Goal: Information Seeking & Learning: Learn about a topic

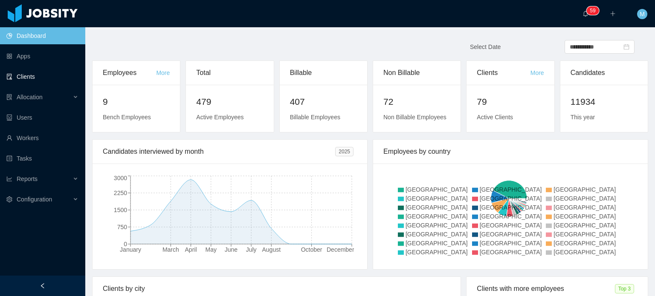
click at [66, 81] on link "Clients" at bounding box center [42, 76] width 72 height 17
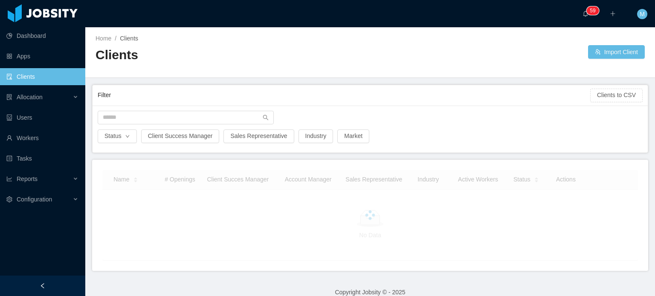
click at [147, 124] on div at bounding box center [370, 120] width 554 height 19
click at [148, 119] on input "text" at bounding box center [186, 118] width 176 height 14
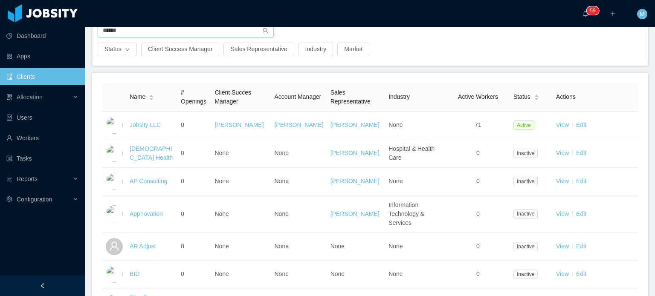
scroll to position [119, 0]
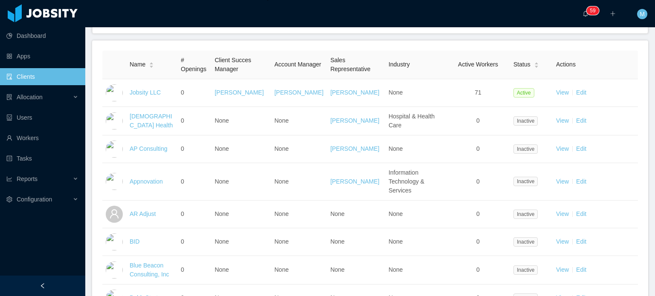
type input "******"
click at [54, 76] on link "Clients" at bounding box center [42, 76] width 72 height 17
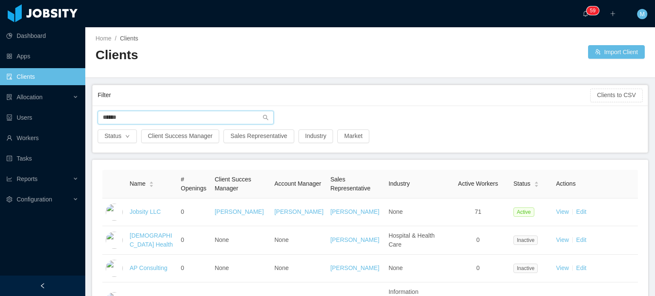
click at [155, 114] on input "******" at bounding box center [186, 118] width 176 height 14
click at [268, 118] on input "******" at bounding box center [186, 118] width 176 height 14
click at [263, 118] on icon "icon: search" at bounding box center [266, 118] width 6 height 6
click at [63, 99] on div "Allocation" at bounding box center [42, 97] width 85 height 17
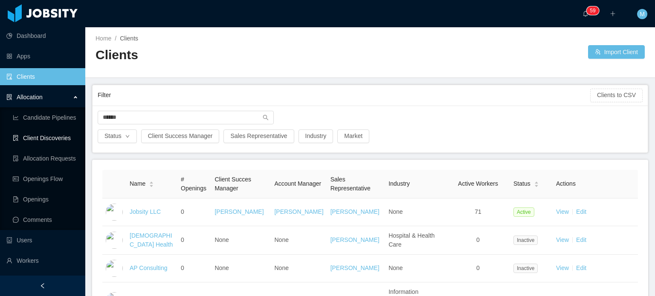
click at [48, 138] on link "Client Discoveries" at bounding box center [46, 138] width 66 height 17
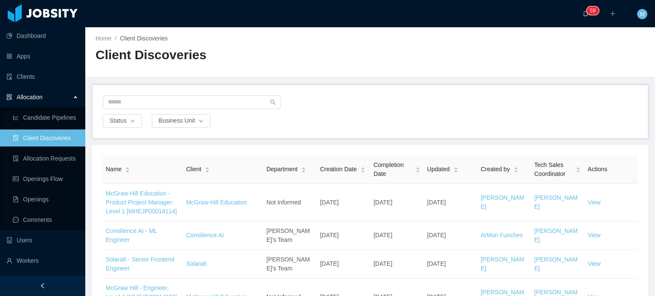
scroll to position [537, 0]
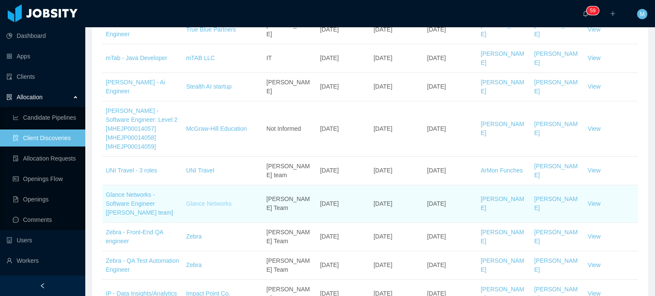
click at [223, 200] on link "Glance Networks" at bounding box center [209, 203] width 46 height 7
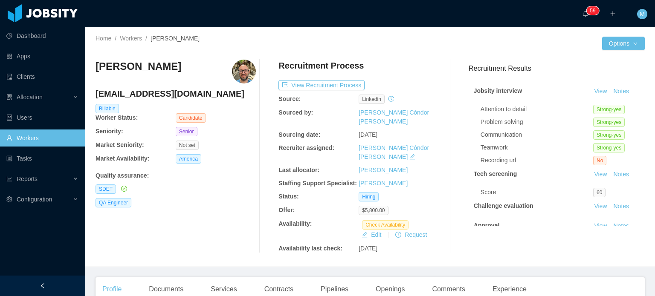
click at [187, 196] on div "[PERSON_NAME] [EMAIL_ADDRESS][DOMAIN_NAME] Billable Worker Status: Candidate Se…" at bounding box center [176, 157] width 160 height 194
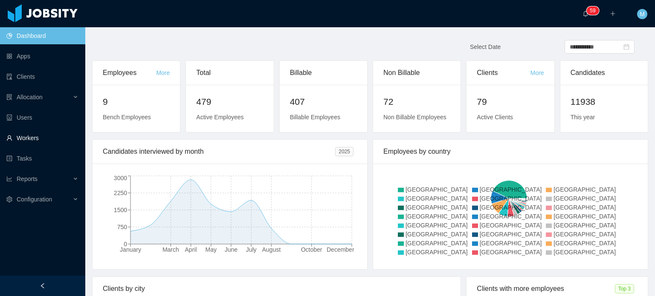
click at [61, 139] on link "Workers" at bounding box center [42, 138] width 72 height 17
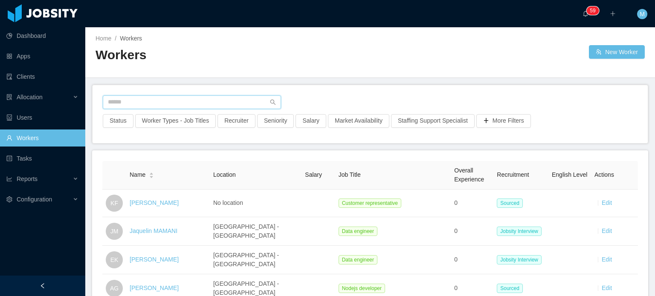
click at [184, 102] on input "text" at bounding box center [192, 103] width 178 height 14
paste input "**********"
type input "**********"
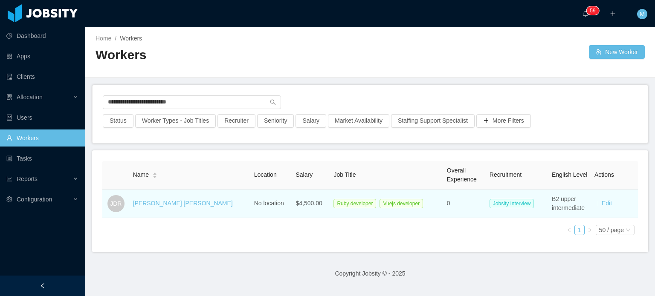
click at [181, 198] on td "[PERSON_NAME] [PERSON_NAME]" at bounding box center [190, 204] width 121 height 29
click at [181, 200] on link "Jorge Durán Rojas" at bounding box center [183, 203] width 100 height 7
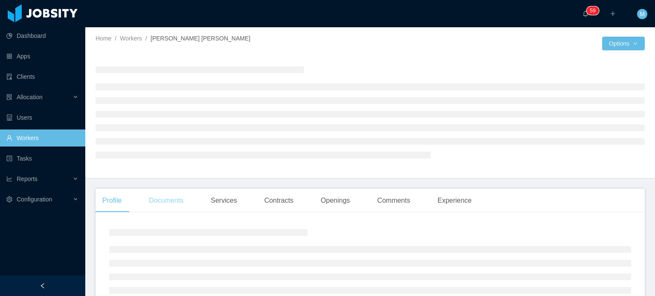
click at [169, 203] on div "Documents" at bounding box center [166, 201] width 48 height 24
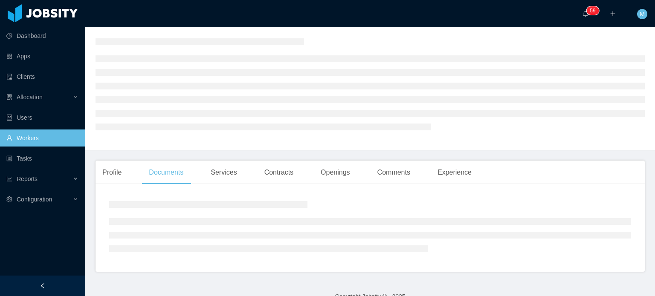
scroll to position [43, 0]
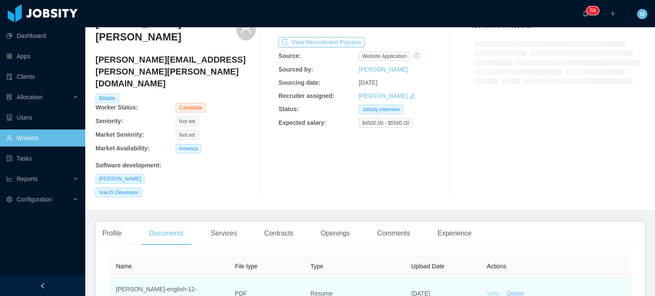
click at [489, 290] on link "View" at bounding box center [493, 293] width 13 height 7
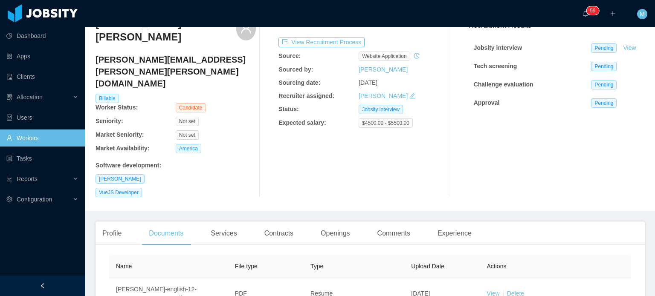
click at [104, 222] on div "Profile Documents Services Contracts Openings Comments Experience General Info …" at bounding box center [370, 283] width 549 height 123
click at [112, 222] on div "Profile" at bounding box center [112, 234] width 33 height 24
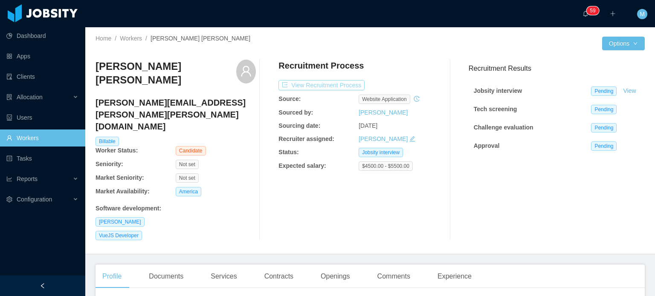
click at [334, 80] on button "View Recruitment Process" at bounding box center [321, 85] width 86 height 10
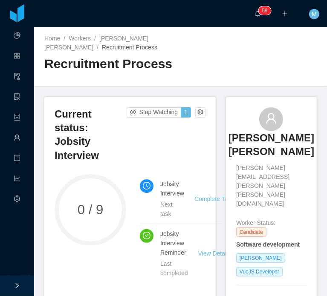
click at [247, 140] on h3 "Jorge Durán Rojas" at bounding box center [272, 145] width 86 height 28
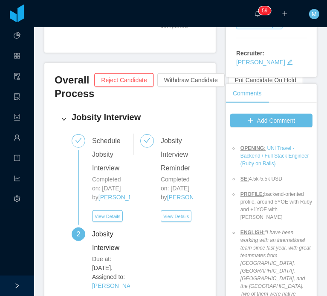
scroll to position [53, 0]
drag, startPoint x: 244, startPoint y: 133, endPoint x: 264, endPoint y: 141, distance: 21.5
click at [264, 141] on ul "OPENING: UNI Travel - Backend / Full Stack Engineer (Ruby on Rails) SE: 4.5k-5.…" at bounding box center [271, 270] width 82 height 269
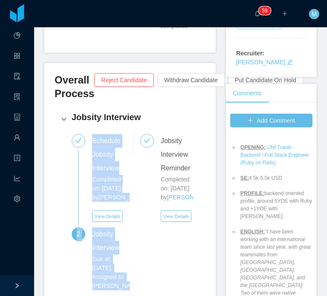
drag, startPoint x: 88, startPoint y: 117, endPoint x: 133, endPoint y: 140, distance: 50.4
click at [133, 140] on div "Schedule Jobsity Interview Completed on: Aug 25th, 2025 by Angela Barboza View …" at bounding box center [129, 225] width 137 height 183
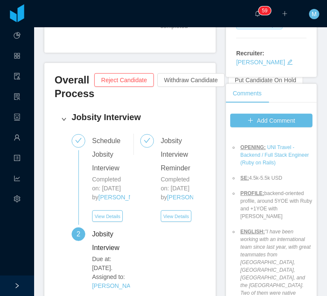
click at [160, 73] on div "Overall Process Reject Candidate Withdraw Candidate Put Candidate On Hold" at bounding box center [130, 89] width 151 height 33
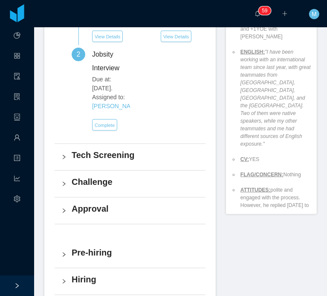
scroll to position [542, 0]
